Goal: Feedback & Contribution: Contribute content

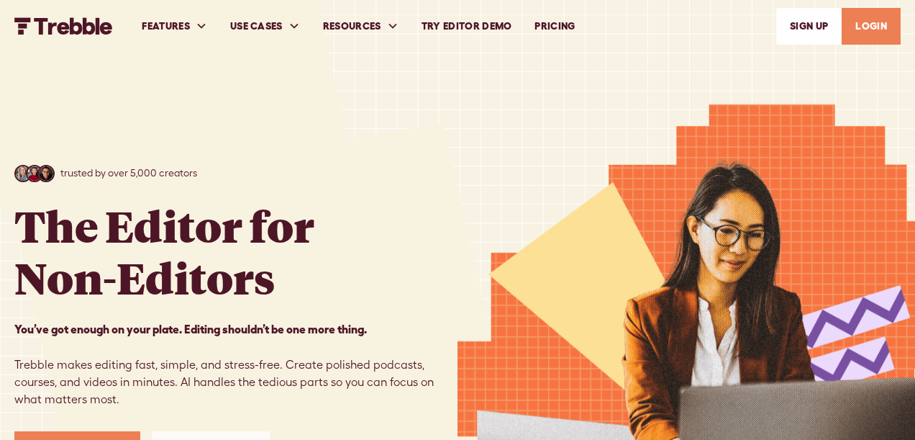
click at [811, 24] on link "SIGn UP" at bounding box center [808, 26] width 65 height 37
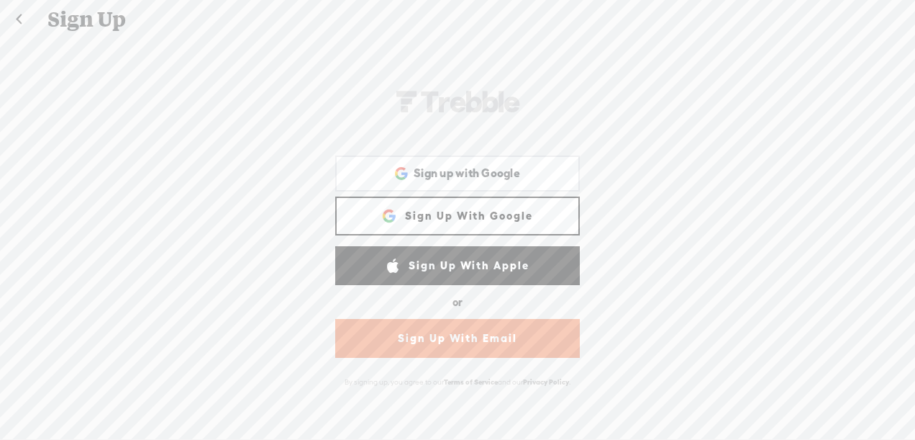
click at [450, 217] on link "Sign Up With Google" at bounding box center [457, 215] width 245 height 39
click at [497, 229] on link "Sign Up With Google" at bounding box center [457, 215] width 245 height 39
click at [459, 211] on link "Sign Up With Google" at bounding box center [457, 215] width 245 height 39
click at [475, 164] on div "Sign up with Google Sign up with Google. Opens in new tab" at bounding box center [457, 173] width 224 height 33
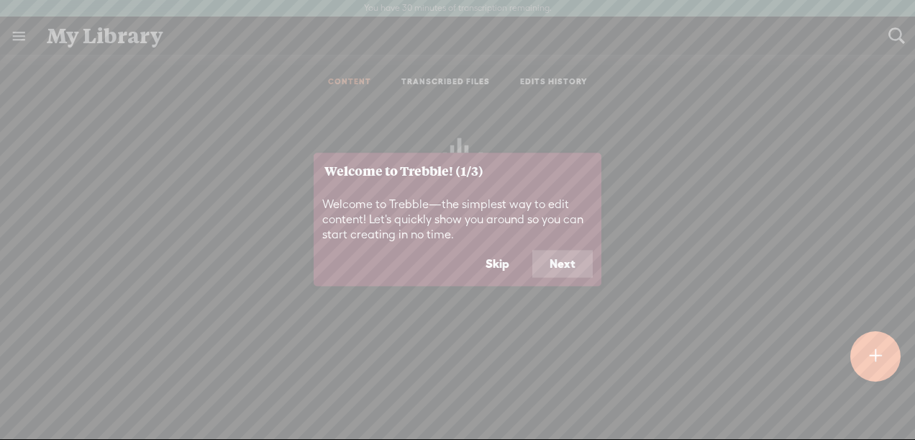
click at [547, 260] on button "Next" at bounding box center [562, 263] width 60 height 27
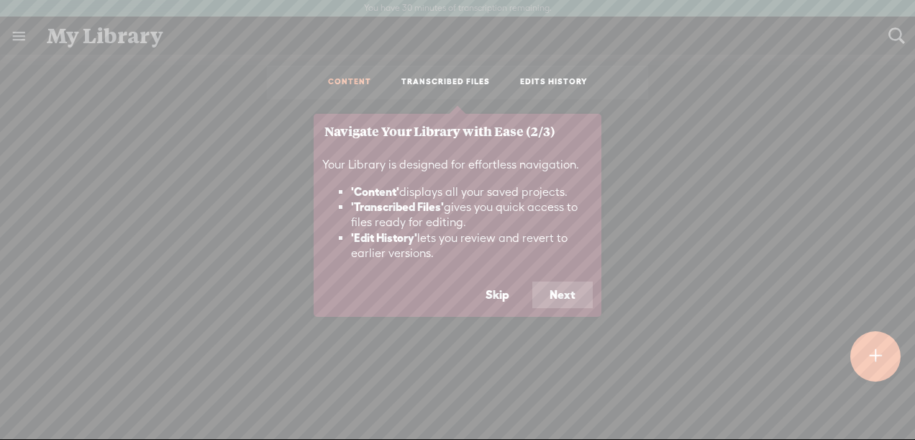
click at [552, 291] on button "Next" at bounding box center [562, 294] width 60 height 27
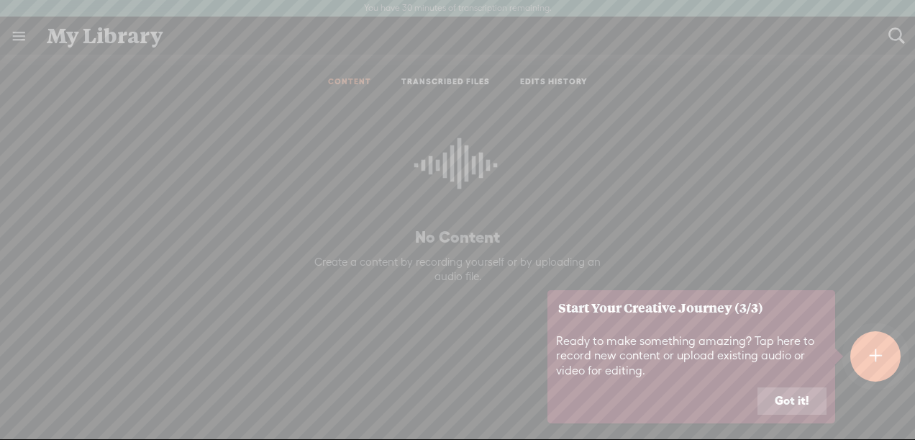
click at [778, 399] on button "Got it!" at bounding box center [791, 400] width 69 height 27
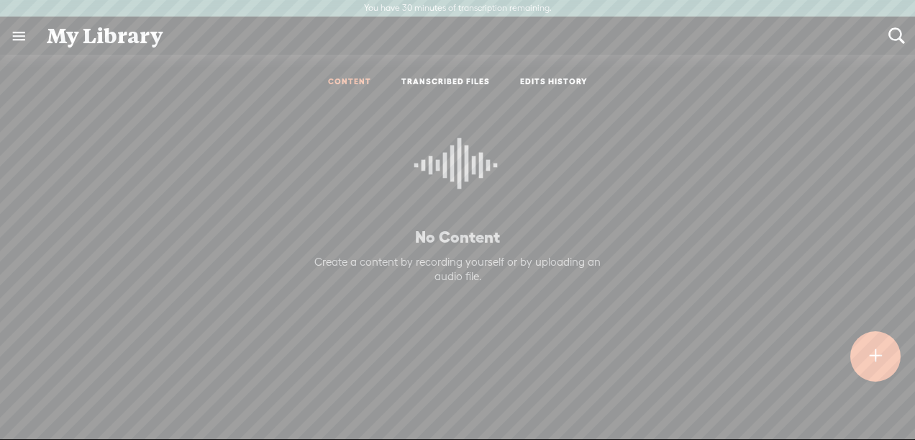
click at [872, 337] on div at bounding box center [875, 356] width 50 height 50
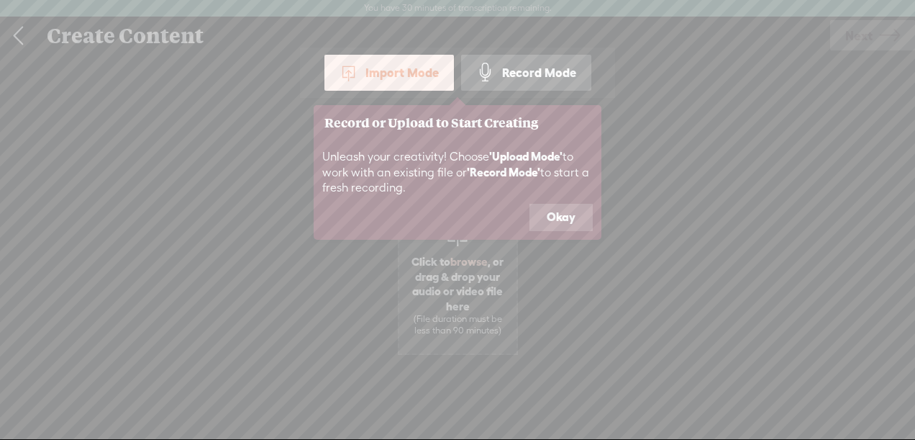
click at [550, 224] on button "Okay" at bounding box center [560, 217] width 63 height 27
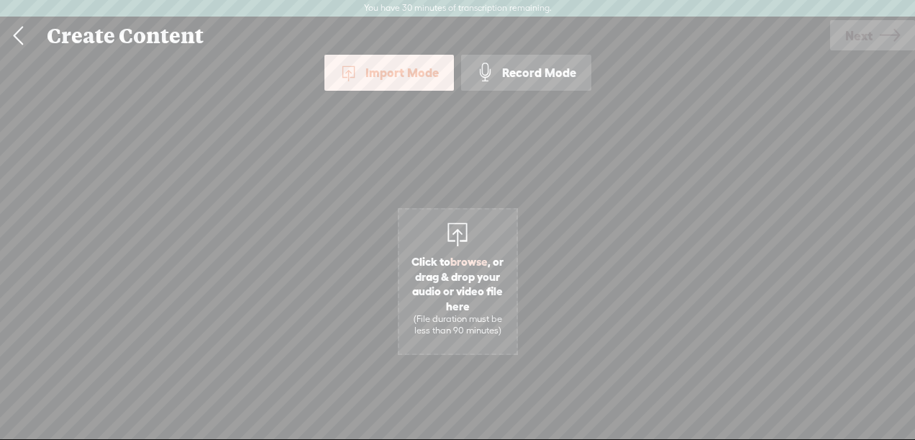
click at [414, 223] on span "Click to browse , or drag & drop your audio or video file here (File duration m…" at bounding box center [458, 281] width 120 height 147
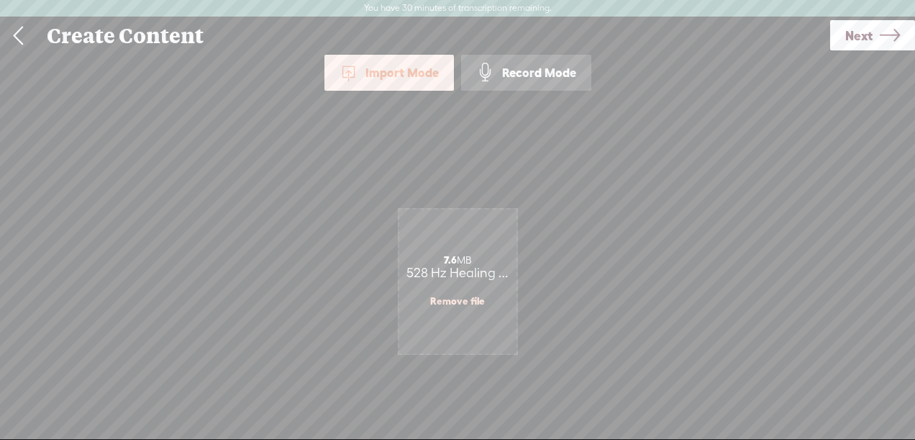
click at [845, 39] on link "Next" at bounding box center [872, 35] width 85 height 30
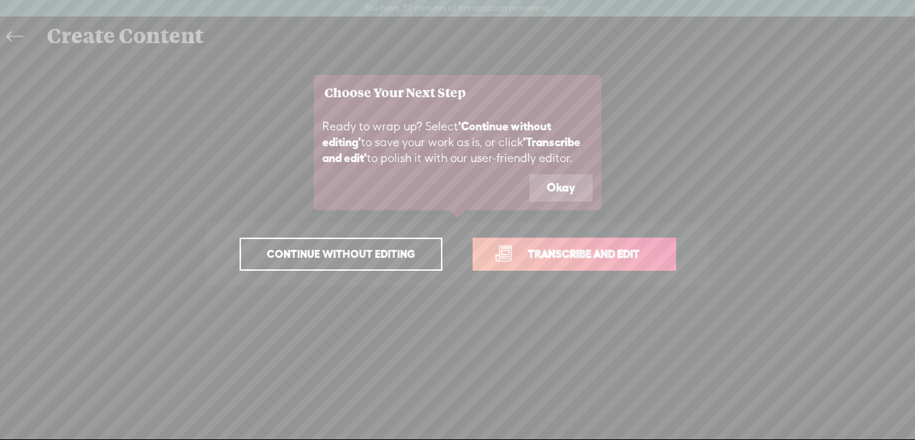
click at [558, 181] on button "Okay" at bounding box center [560, 187] width 63 height 27
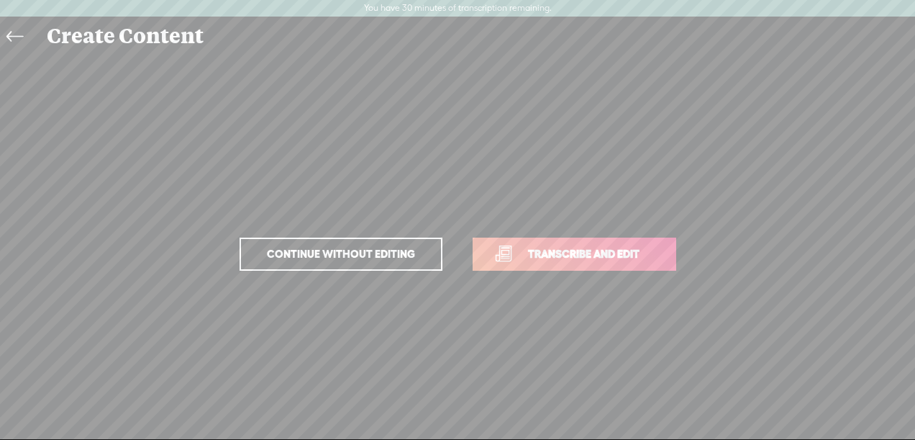
click at [553, 252] on span "Transcribe and edit" at bounding box center [584, 253] width 142 height 17
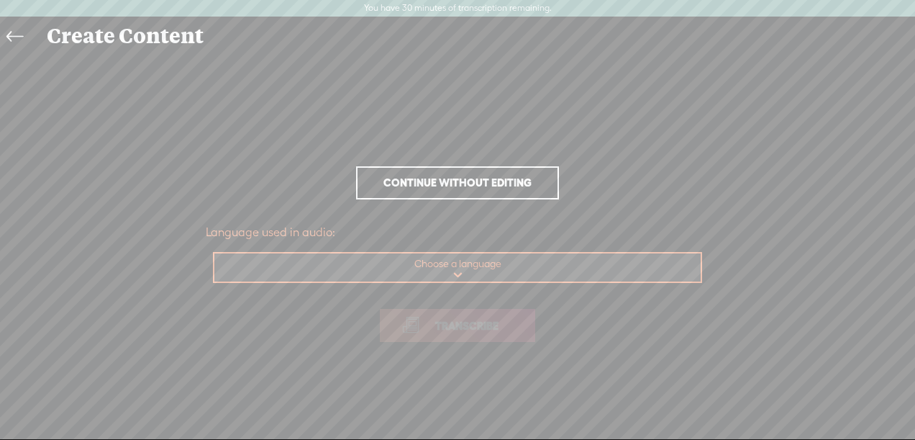
click at [456, 279] on select "Choose a language Afrikaans Albanian Amharic Arabic, Gulf Arabic, Modern Standa…" at bounding box center [458, 267] width 488 height 29
select select "en-US"
click at [214, 253] on select "Choose a language Afrikaans Albanian Amharic Arabic, Gulf Arabic, Modern Standa…" at bounding box center [458, 267] width 488 height 29
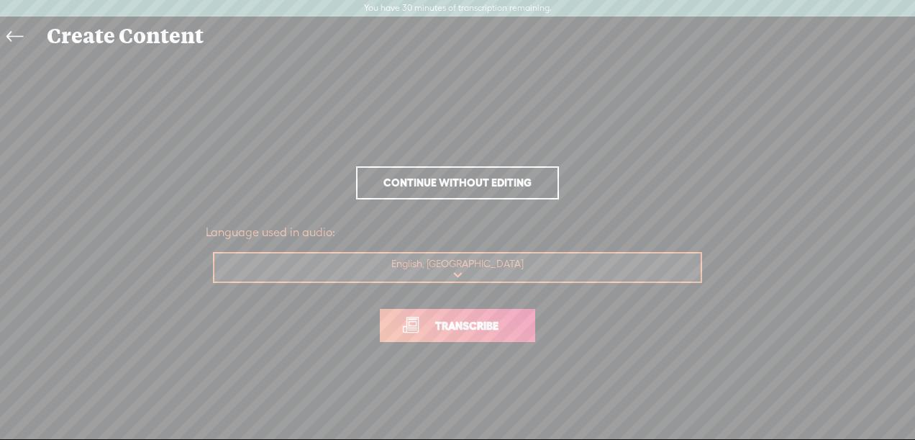
click at [439, 322] on span "Transcribe" at bounding box center [467, 325] width 94 height 17
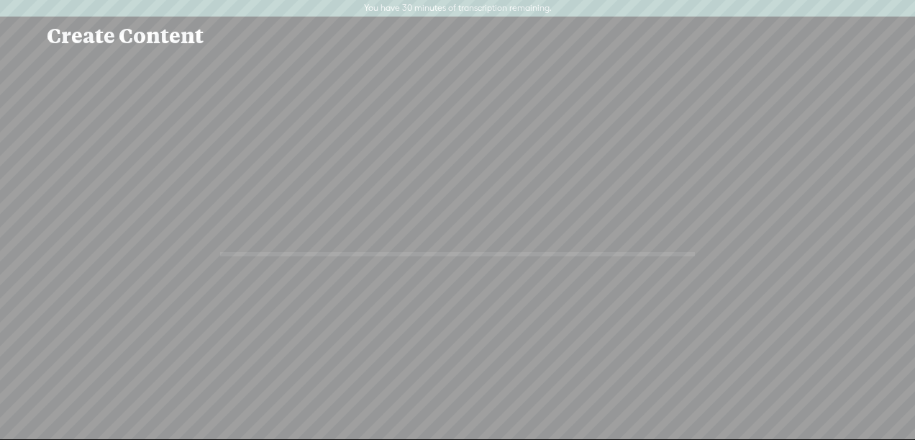
click at [111, 151] on div "Continue without editing Transcribe and edit Language used in audio: English, U…" at bounding box center [457, 254] width 886 height 399
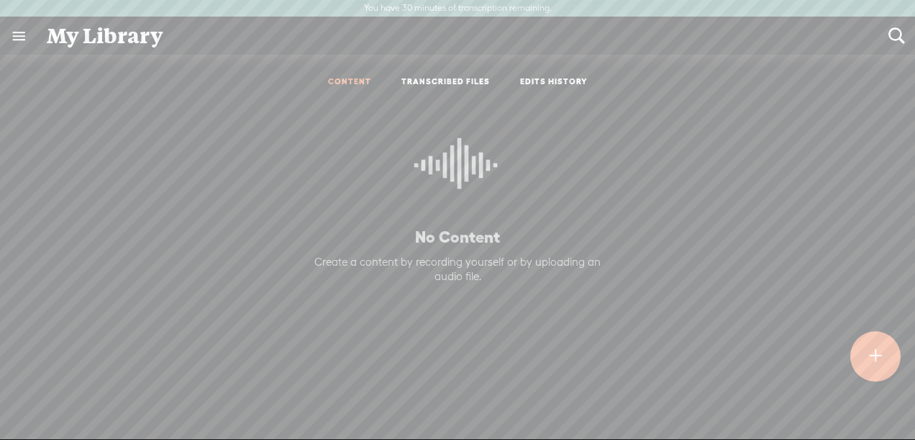
click at [869, 354] on t at bounding box center [875, 356] width 12 height 32
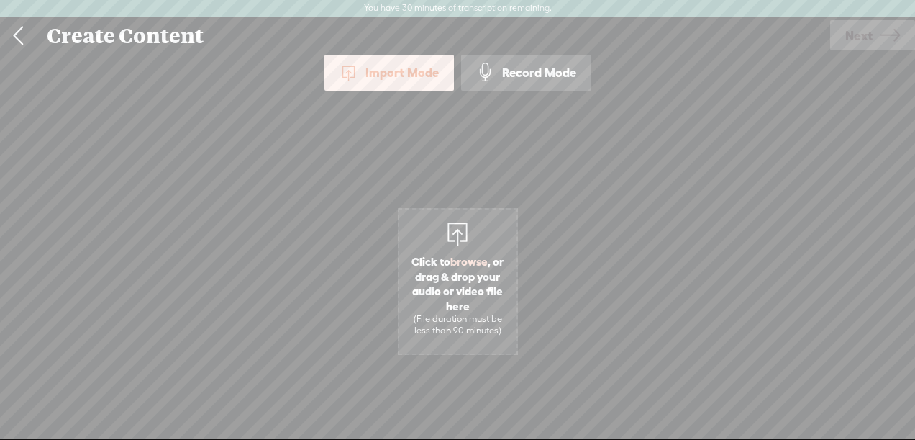
click at [509, 299] on span "Click to browse , or drag & drop your audio or video file here (File duration m…" at bounding box center [457, 295] width 117 height 97
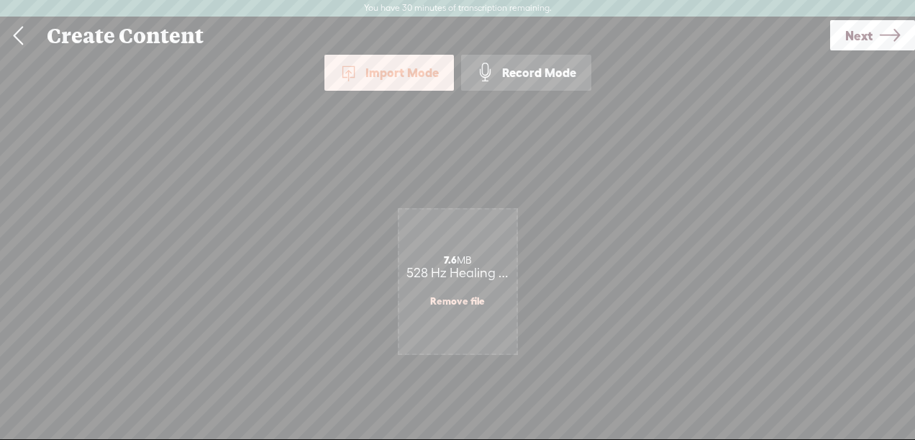
click at [873, 38] on link "Next" at bounding box center [872, 35] width 85 height 30
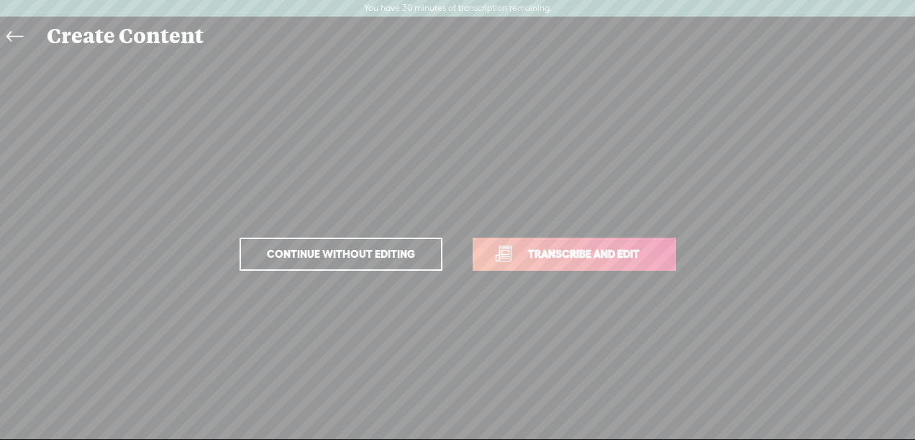
click at [373, 256] on span "Continue without editing" at bounding box center [341, 254] width 178 height 20
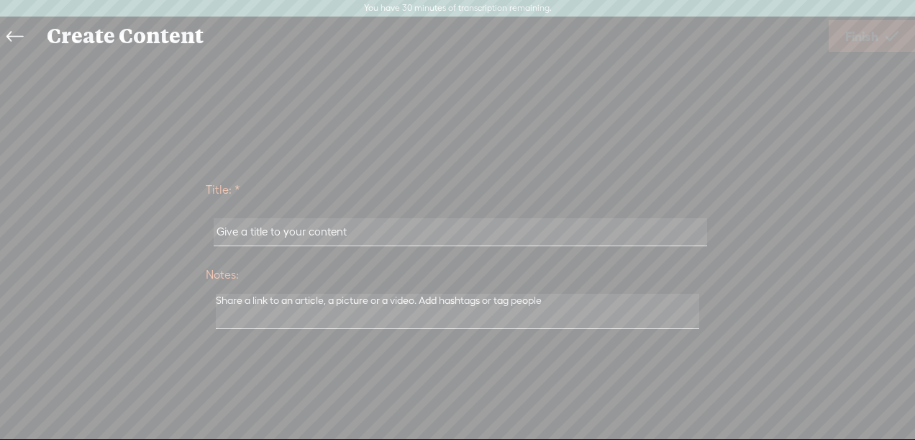
click at [341, 237] on input "text" at bounding box center [460, 232] width 493 height 28
type input "hdbhed"
click at [880, 42] on link "Finish" at bounding box center [872, 36] width 86 height 32
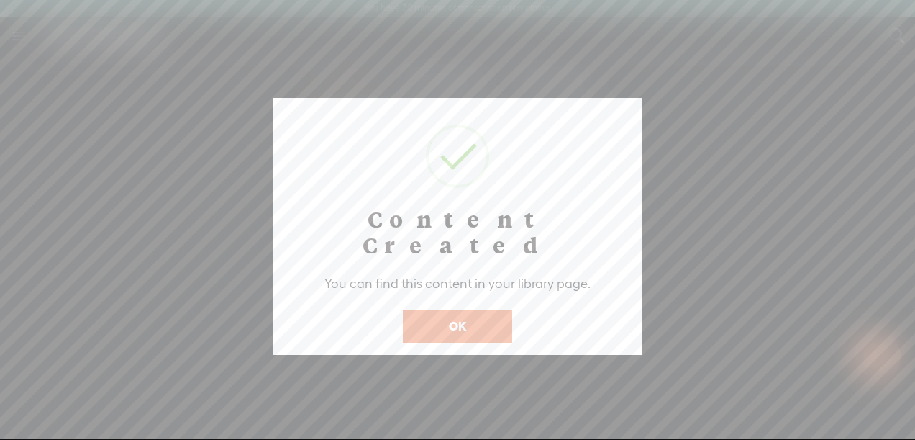
click at [442, 309] on button "OK" at bounding box center [457, 325] width 109 height 33
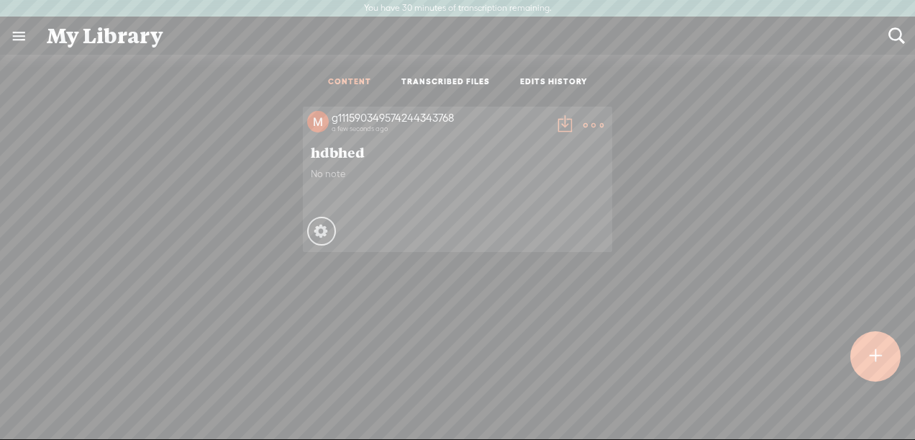
click at [596, 121] on t at bounding box center [593, 125] width 20 height 20
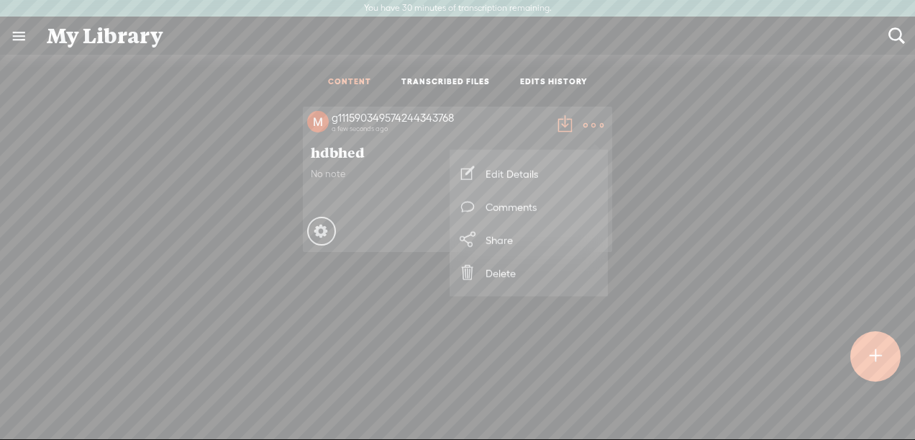
click at [532, 177] on link "Edit Details" at bounding box center [529, 173] width 144 height 33
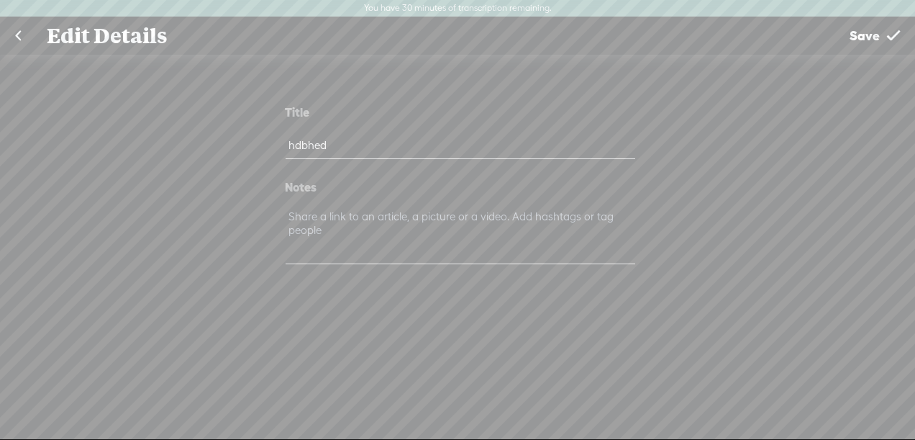
click at [17, 37] on link at bounding box center [18, 35] width 36 height 37
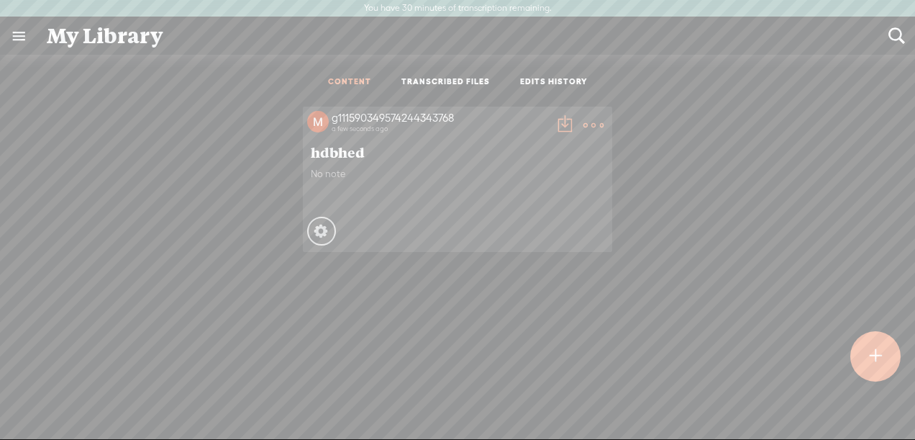
click at [321, 228] on icon at bounding box center [321, 231] width 14 height 14
click at [321, 229] on icon at bounding box center [322, 231] width 16 height 16
click at [406, 164] on div "g111590349574244343768 a few seconds ago hdbhed No note Processing" at bounding box center [457, 178] width 309 height 145
click at [410, 184] on div "No note" at bounding box center [457, 189] width 293 height 43
click at [334, 174] on span "No note" at bounding box center [457, 174] width 293 height 12
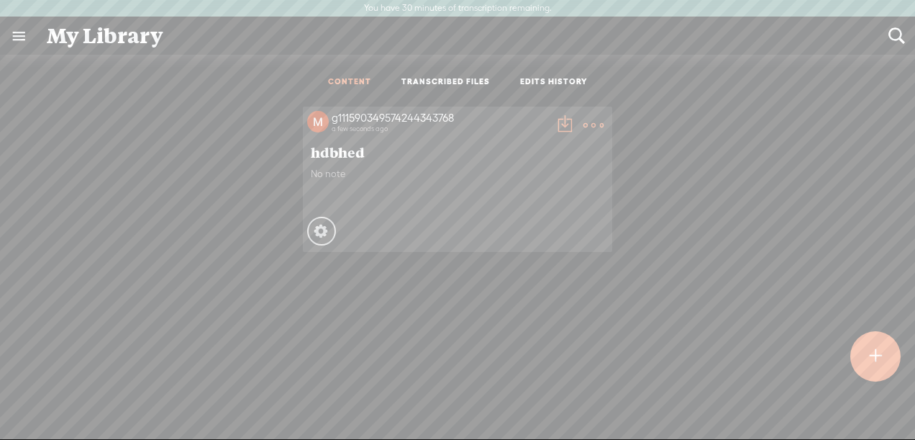
click at [19, 31] on link at bounding box center [18, 35] width 37 height 37
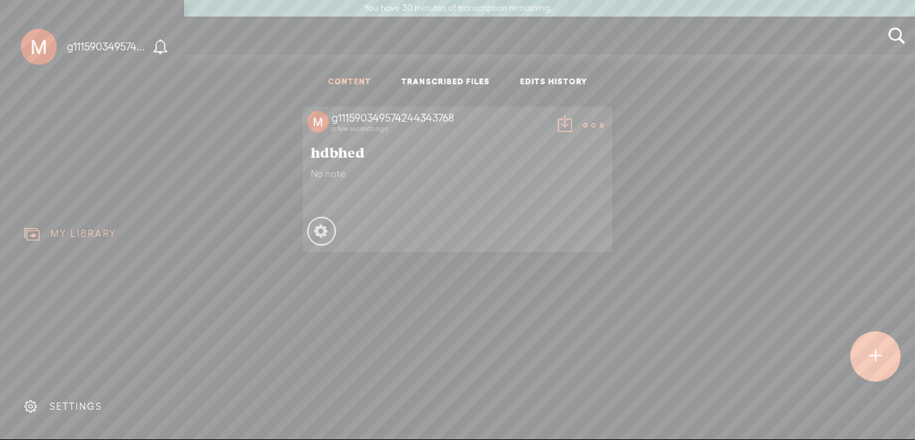
click at [58, 416] on div "SETTINGS" at bounding box center [95, 406] width 168 height 43
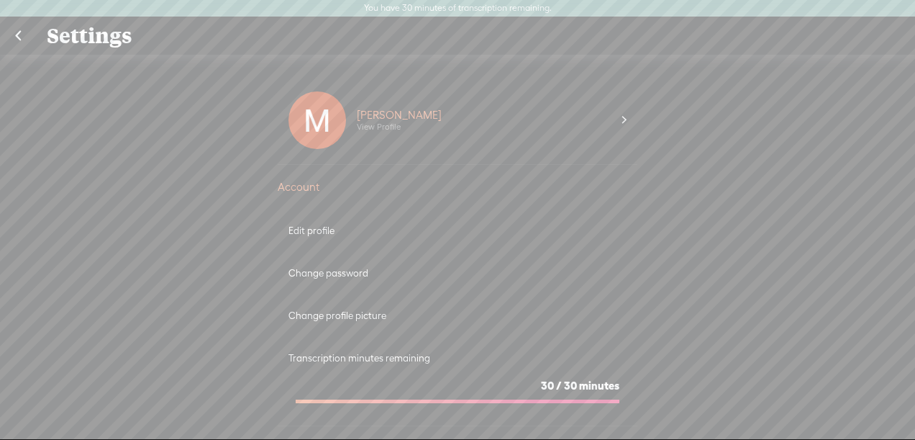
click at [332, 221] on div "Edit profile" at bounding box center [458, 230] width 360 height 42
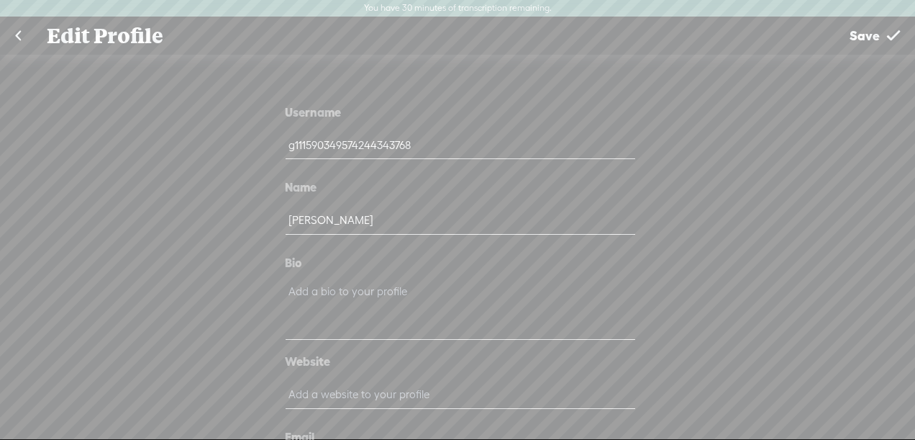
click at [25, 42] on link at bounding box center [18, 35] width 36 height 37
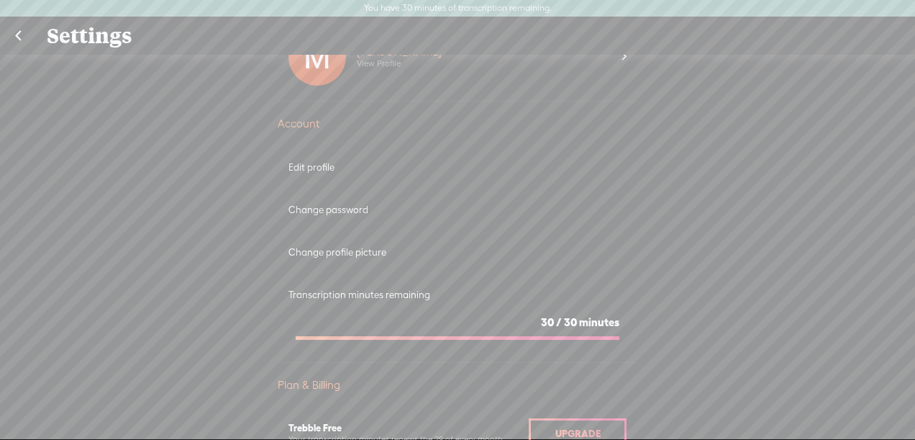
scroll to position [63, 0]
click at [545, 72] on div "Mahalia Dunkley View Profile" at bounding box center [484, 58] width 276 height 58
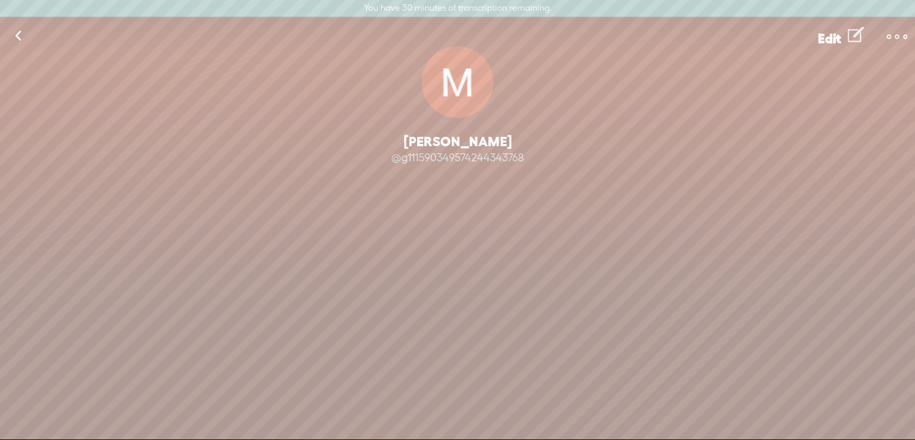
click at [887, 40] on t at bounding box center [897, 37] width 20 height 20
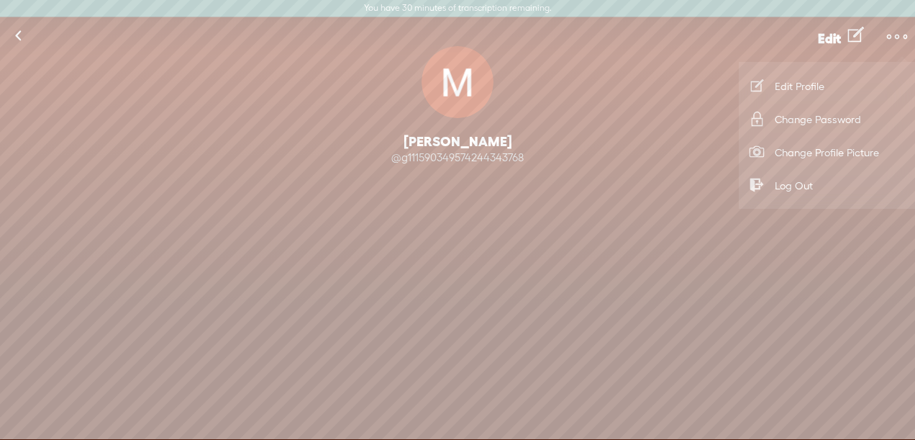
click at [667, 161] on div "@g111590349574244343768" at bounding box center [457, 157] width 915 height 14
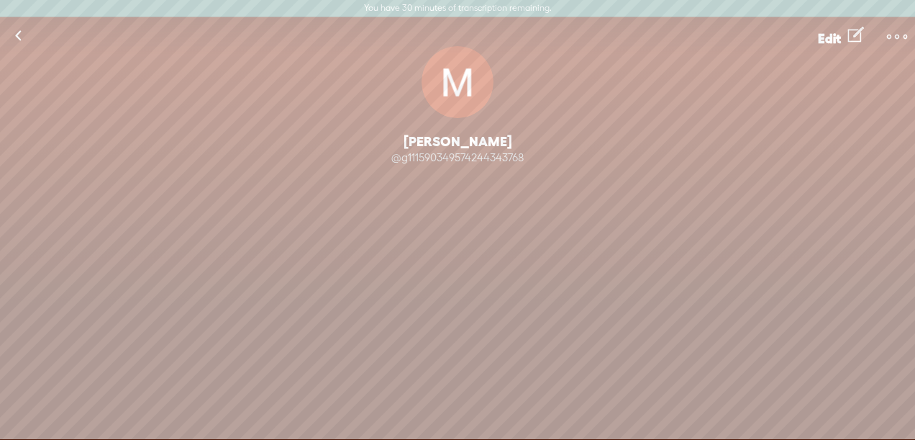
click at [14, 38] on link at bounding box center [18, 35] width 36 height 37
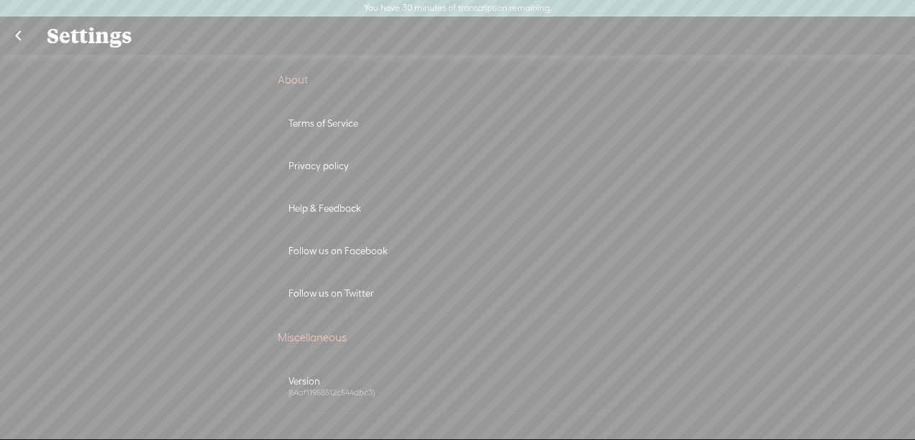
scroll to position [886, 0]
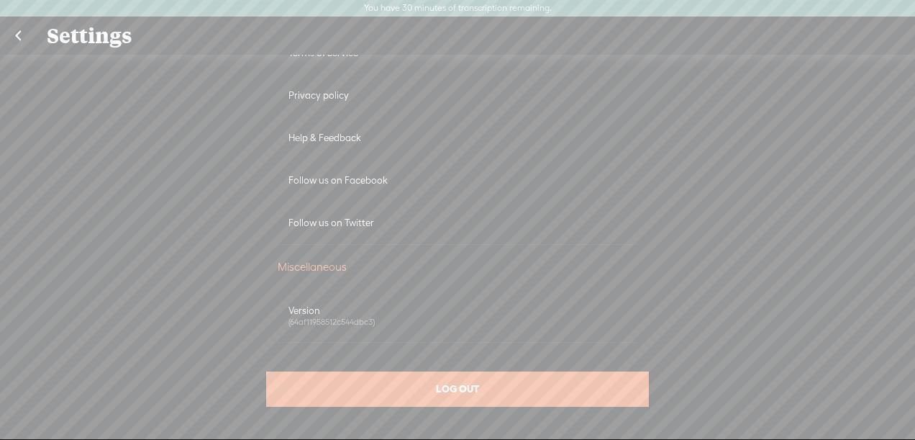
click at [382, 398] on div "LOG OUT" at bounding box center [457, 388] width 383 height 35
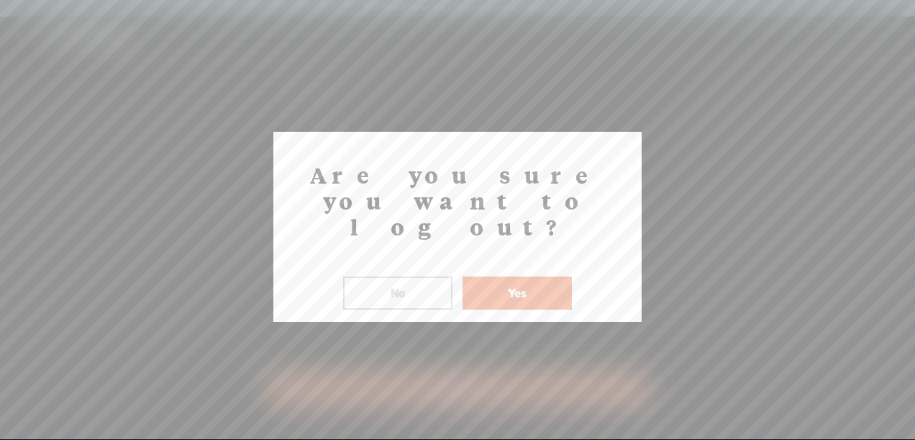
click at [489, 276] on button "Yes" at bounding box center [517, 292] width 109 height 33
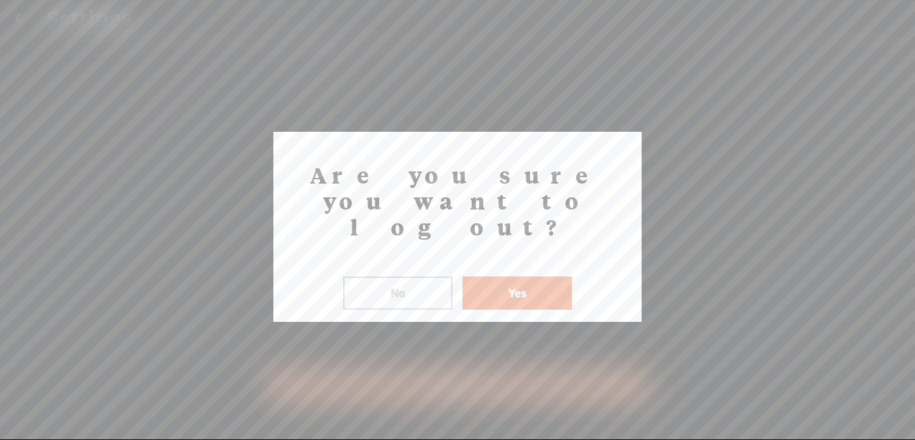
scroll to position [0, 0]
